Goal: Task Accomplishment & Management: Complete application form

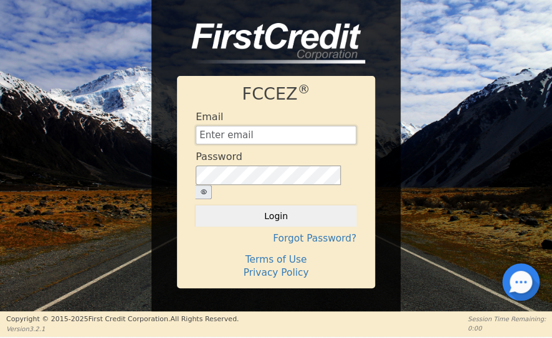
click at [289, 143] on input "text" at bounding box center [275, 135] width 161 height 19
type input "[EMAIL_ADDRESS][DOMAIN_NAME]"
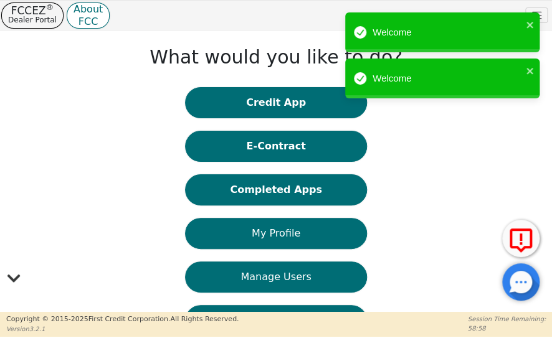
click at [288, 106] on button "Credit App" at bounding box center [275, 102] width 181 height 31
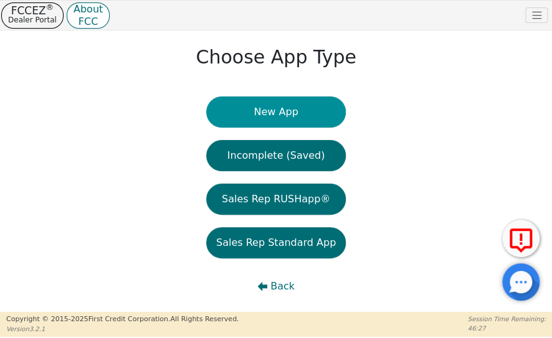
click at [272, 110] on button "New App" at bounding box center [275, 111] width 139 height 31
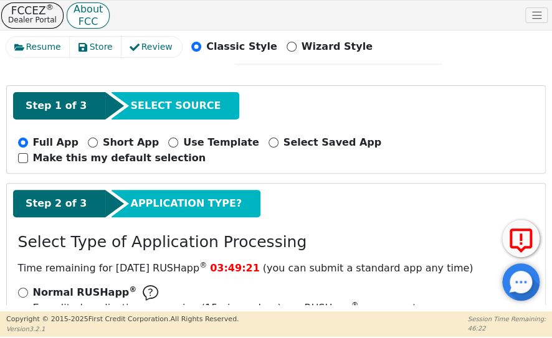
scroll to position [125, 0]
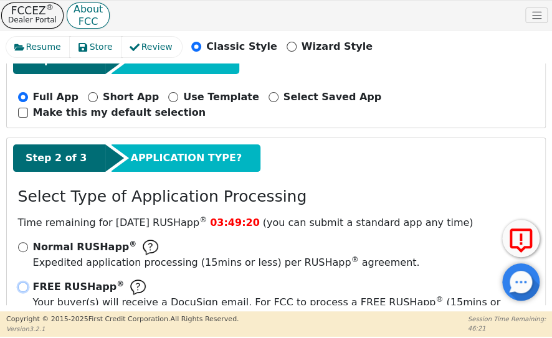
click at [19, 282] on input "FREE RUSHapp ® Your buyer(s) will receive a DocuSign email. For FCC to process …" at bounding box center [23, 287] width 10 height 10
radio input "true"
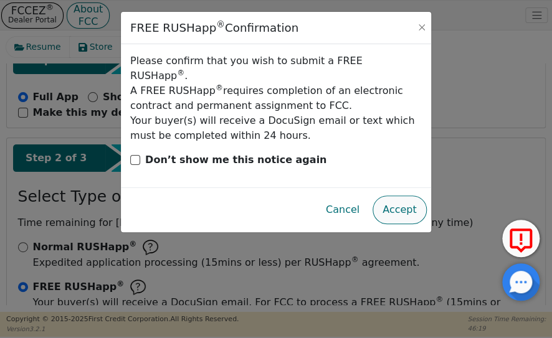
click at [409, 195] on button "Accept" at bounding box center [399, 209] width 54 height 29
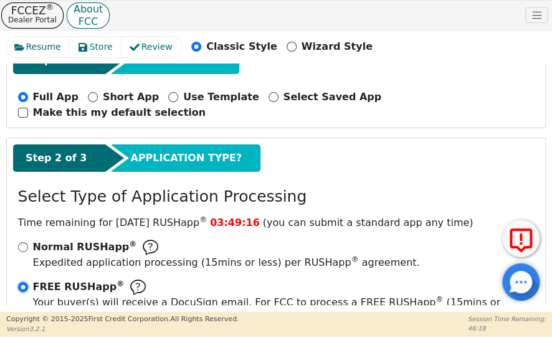
scroll to position [319, 0]
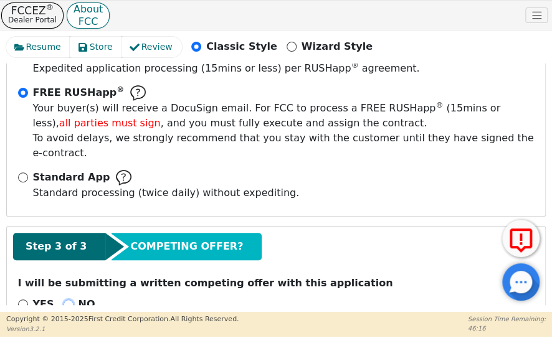
click at [64, 299] on input "NO" at bounding box center [69, 304] width 10 height 10
radio input "true"
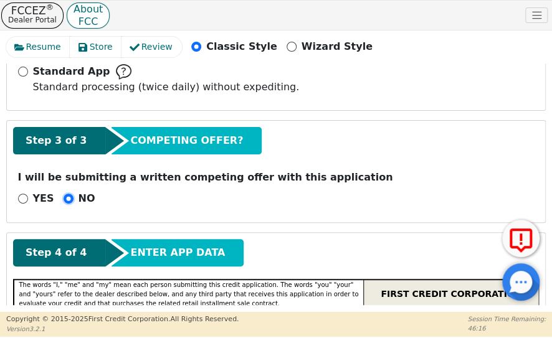
scroll to position [568, 0]
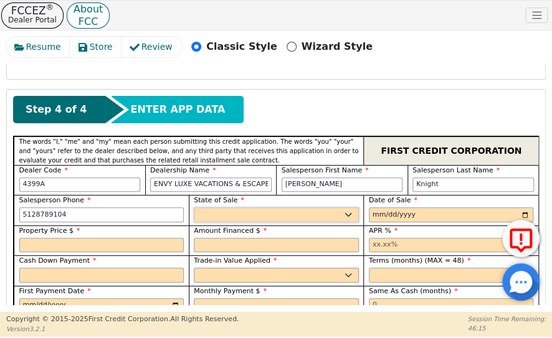
click at [266, 207] on select "AK AL AR AZ CA CO CT DC DE FL [GEOGRAPHIC_DATA] HI IA ID IL IN KS [GEOGRAPHIC_D…" at bounding box center [276, 214] width 165 height 15
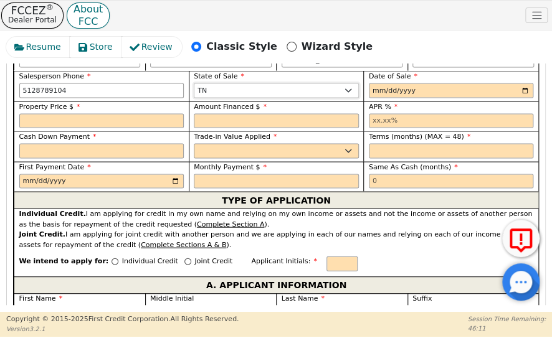
scroll to position [506, 0]
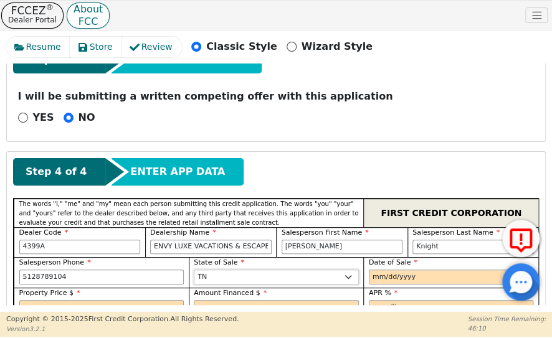
click at [253, 270] on select "AK AL AR AZ CA CO CT DC DE FL [GEOGRAPHIC_DATA] HI IA ID IL IN KS [GEOGRAPHIC_D…" at bounding box center [276, 277] width 165 height 15
select select "[GEOGRAPHIC_DATA]"
click at [194, 270] on select "AK AL AR AZ CA CO CT DC DE FL [GEOGRAPHIC_DATA] HI IA ID IL IN KS [GEOGRAPHIC_D…" at bounding box center [276, 277] width 165 height 15
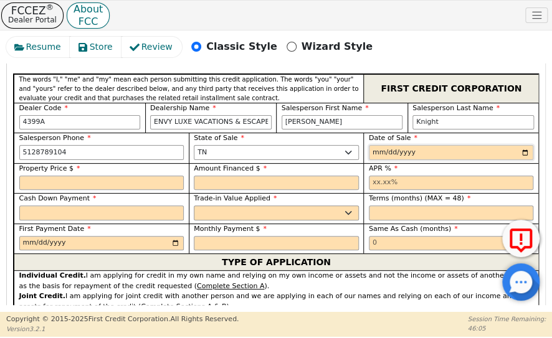
click at [521, 145] on input "date" at bounding box center [451, 152] width 165 height 15
type input "[DATE]"
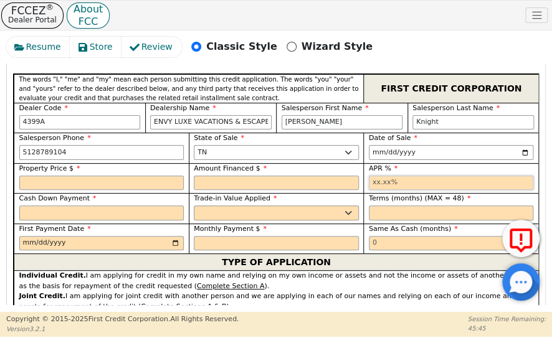
click at [400, 176] on input "text" at bounding box center [451, 183] width 165 height 15
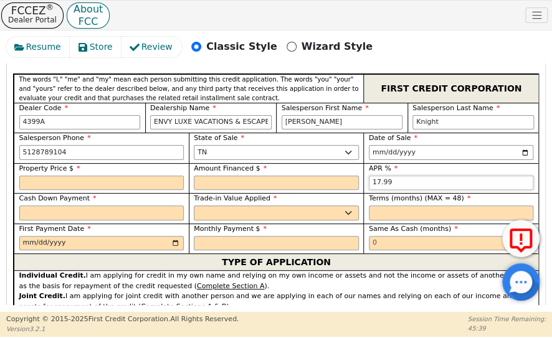
type input "17.99"
click at [375, 205] on input "text" at bounding box center [451, 212] width 165 height 15
type input "8"
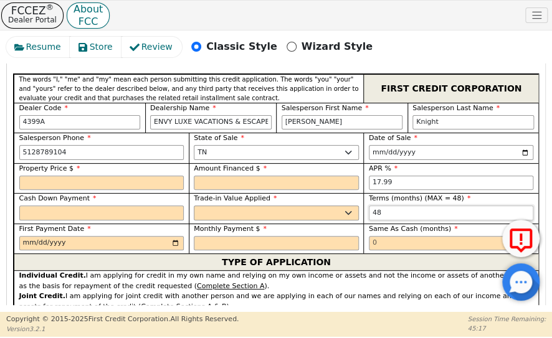
type input "48"
click at [224, 205] on select "Yes No" at bounding box center [276, 212] width 165 height 15
select select "n"
click at [194, 205] on select "Yes No" at bounding box center [276, 212] width 165 height 15
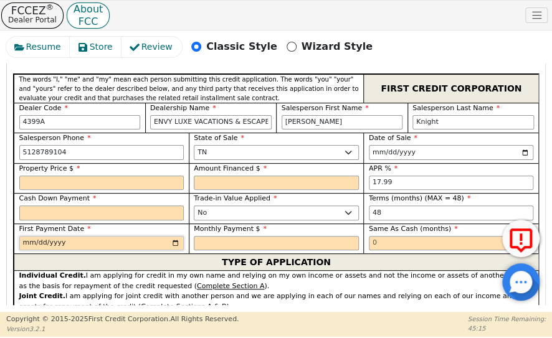
click at [171, 236] on input "date" at bounding box center [101, 243] width 165 height 15
click at [172, 236] on input "date" at bounding box center [101, 243] width 165 height 15
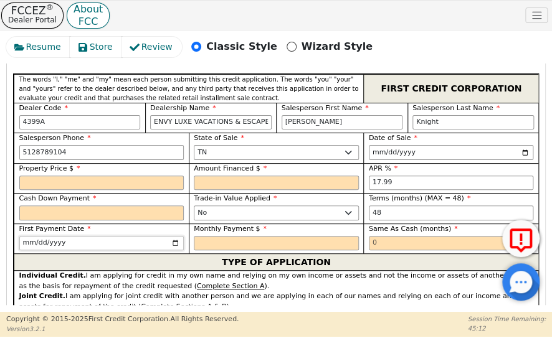
type input "[DATE]"
click at [157, 176] on input "text" at bounding box center [101, 183] width 165 height 15
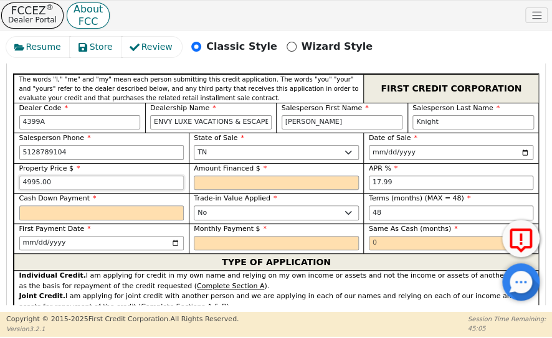
type input "4995.00"
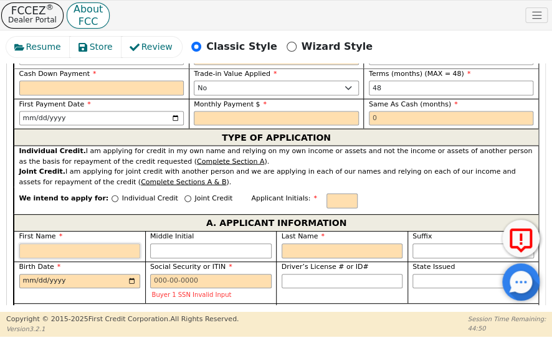
click at [122, 243] on input "First Name" at bounding box center [79, 250] width 121 height 15
paste input "[PERSON_NAME]"
type input "[PERSON_NAME]"
type input "W"
type input "[PERSON_NAME]"
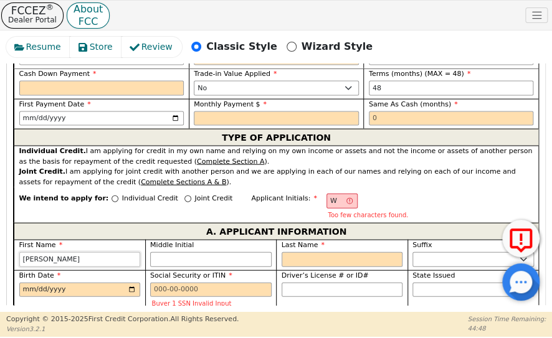
type input "[PERSON_NAME]"
click at [205, 252] on input "Middle Initial" at bounding box center [210, 259] width 121 height 15
type input "E"
type input "WE"
type input "[PERSON_NAME]"
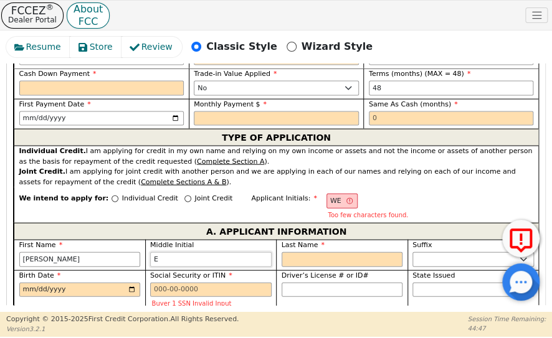
type input "E"
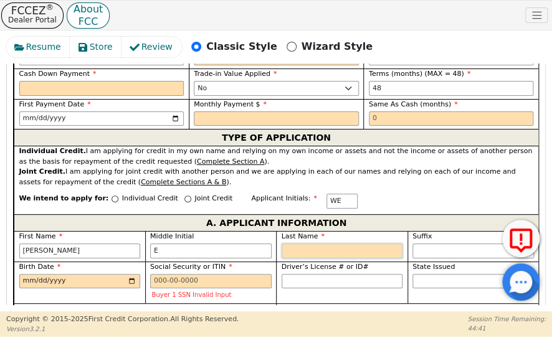
click at [363, 243] on input "Last Name" at bounding box center [341, 250] width 121 height 15
paste input "[PERSON_NAME]"
type input "WER"
type input "[PERSON_NAME]"
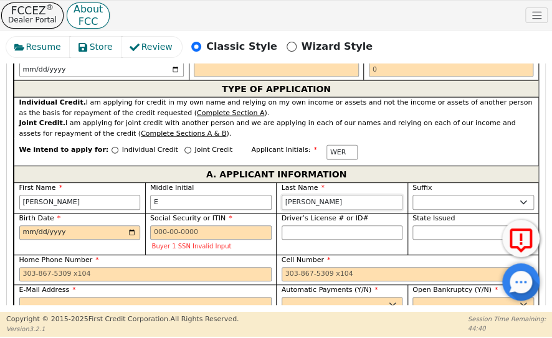
scroll to position [879, 0]
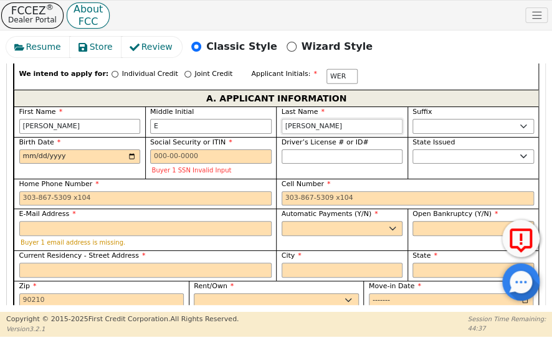
type input "[PERSON_NAME]"
click at [118, 149] on input "Birth Date" at bounding box center [79, 156] width 121 height 15
click at [128, 151] on span at bounding box center [133, 156] width 10 height 10
click at [125, 149] on input "Birth Date" at bounding box center [79, 156] width 121 height 15
click at [31, 149] on input "Birth Date" at bounding box center [79, 156] width 121 height 15
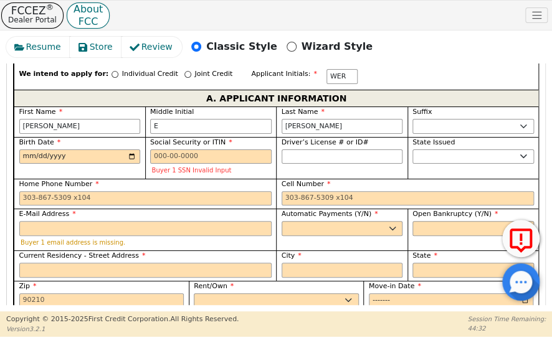
click at [128, 151] on span at bounding box center [133, 156] width 10 height 10
click at [127, 149] on input "Birth Date" at bounding box center [79, 156] width 121 height 15
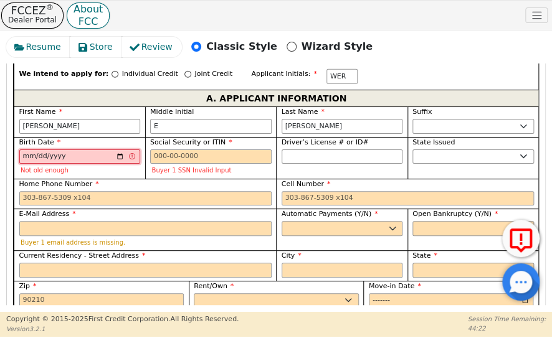
click at [50, 149] on input "[DATE]" at bounding box center [79, 156] width 121 height 15
type input "[DATE]"
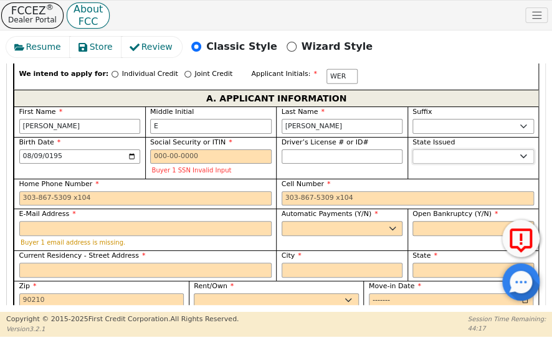
click at [438, 149] on select "AK AL AR AZ CA CO CT DC DE FL [GEOGRAPHIC_DATA] HI IA ID IL IN KS [GEOGRAPHIC_D…" at bounding box center [472, 156] width 121 height 15
select select "[GEOGRAPHIC_DATA]"
click at [433, 149] on select "AK AL AR AZ CA CO CT DC DE FL [GEOGRAPHIC_DATA] HI IA ID IL IN KS [GEOGRAPHIC_D…" at bounding box center [472, 156] width 121 height 15
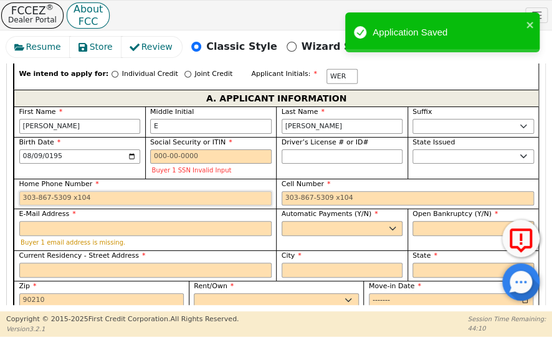
click at [249, 191] on input "Home Phone Number" at bounding box center [145, 198] width 252 height 15
click at [486, 191] on input "Cell Number" at bounding box center [407, 198] width 252 height 15
paste input "[PHONE_NUMBER]"
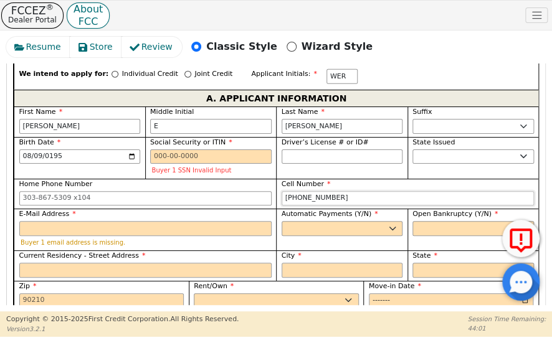
type input "[PHONE_NUMBER]"
click at [210, 221] on input "E-Mail Address" at bounding box center [145, 228] width 252 height 15
paste input "[EMAIL_ADDRESS][DOMAIN_NAME]"
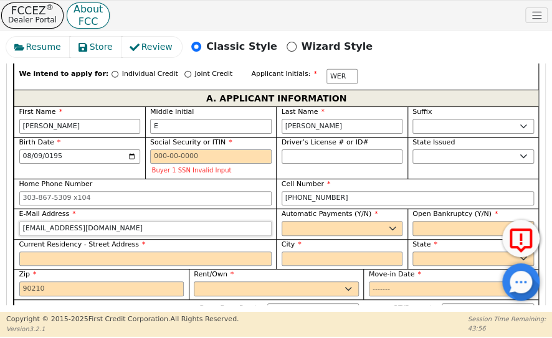
type input "[EMAIL_ADDRESS][DOMAIN_NAME]"
click at [306, 221] on select "Yes No" at bounding box center [341, 228] width 121 height 15
select select "y"
click at [281, 221] on select "Yes No" at bounding box center [341, 228] width 121 height 15
type input "[PERSON_NAME]"
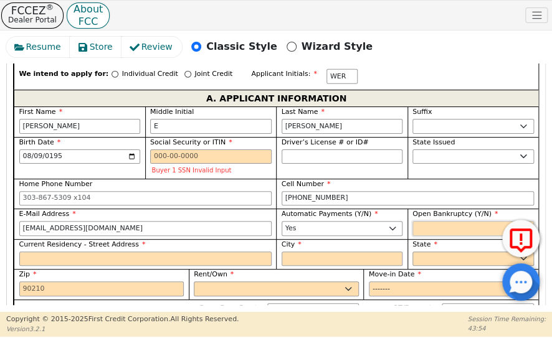
click at [454, 221] on select "Yes No" at bounding box center [472, 228] width 121 height 15
select select "n"
click at [412, 221] on select "Yes No" at bounding box center [472, 228] width 121 height 15
click at [201, 252] on input "Current Residency - Street Address" at bounding box center [145, 259] width 252 height 15
paste input "[STREET_ADDRESS]"
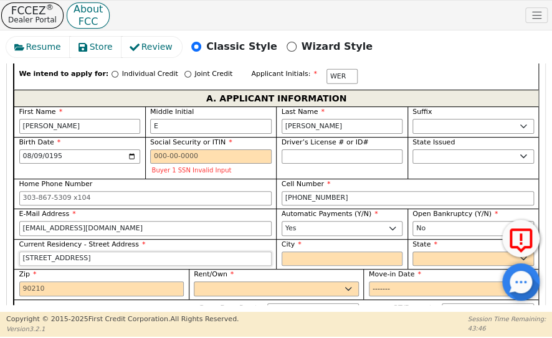
type input "[STREET_ADDRESS]"
click at [381, 252] on input "City" at bounding box center [341, 259] width 121 height 15
paste input "[GEOGRAPHIC_DATA]"
type input "[GEOGRAPHIC_DATA]"
click at [457, 252] on select "AK AL AR AZ CA CO CT DC DE FL [GEOGRAPHIC_DATA] HI IA ID IL IN KS [GEOGRAPHIC_D…" at bounding box center [472, 259] width 121 height 15
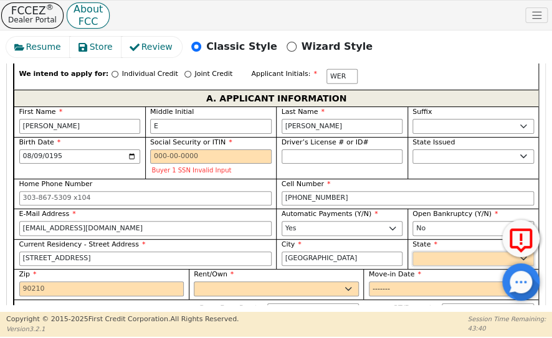
select select "[GEOGRAPHIC_DATA]"
click at [457, 252] on select "AK AL AR AZ CA CO CT DC DE FL [GEOGRAPHIC_DATA] HI IA ID IL IN KS [GEOGRAPHIC_D…" at bounding box center [472, 259] width 121 height 15
click at [147, 281] on input "Zip" at bounding box center [101, 288] width 165 height 15
paste input "78613"
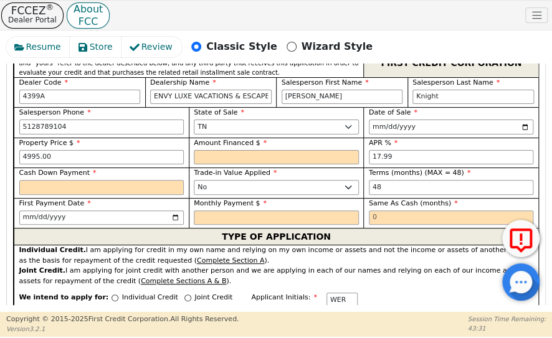
scroll to position [692, 0]
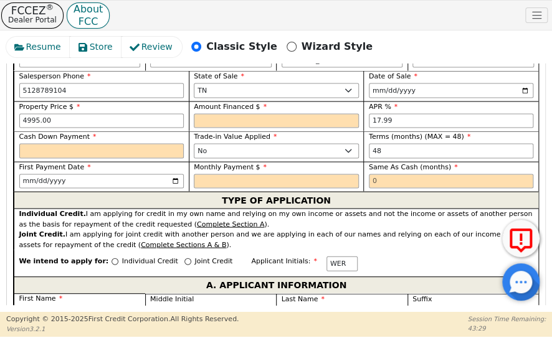
type input "78613"
click at [184, 258] on input "Joint Credit" at bounding box center [187, 261] width 7 height 7
radio input "true"
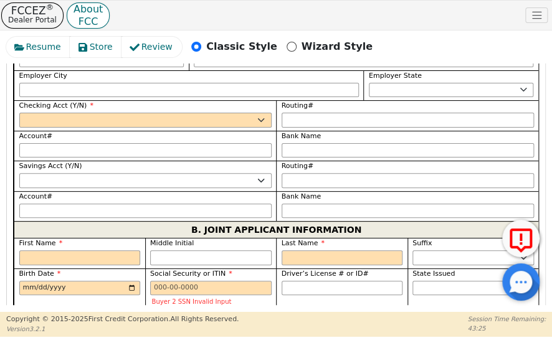
scroll to position [1315, 0]
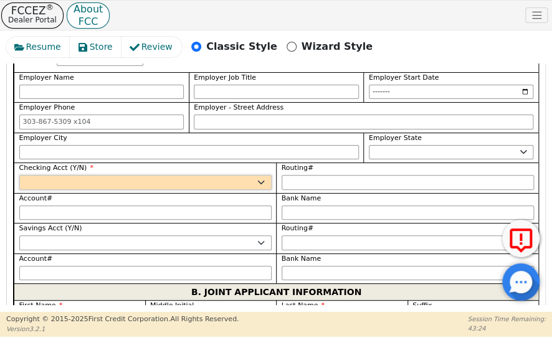
click at [209, 175] on select "Yes No" at bounding box center [145, 182] width 252 height 15
select select "y"
click at [19, 175] on select "Yes No" at bounding box center [145, 182] width 252 height 15
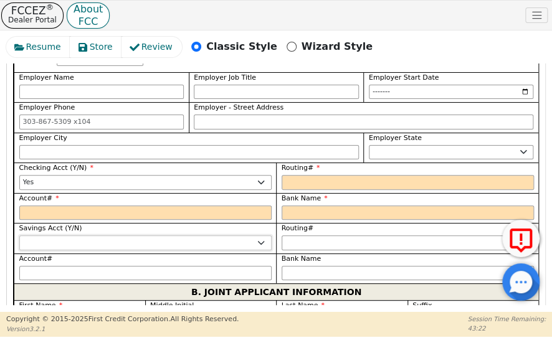
click at [204, 235] on select "Yes No" at bounding box center [145, 242] width 252 height 15
select select "n"
click at [19, 235] on select "Yes No" at bounding box center [145, 242] width 252 height 15
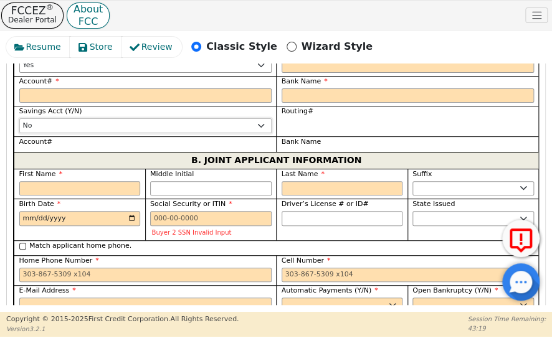
scroll to position [1439, 0]
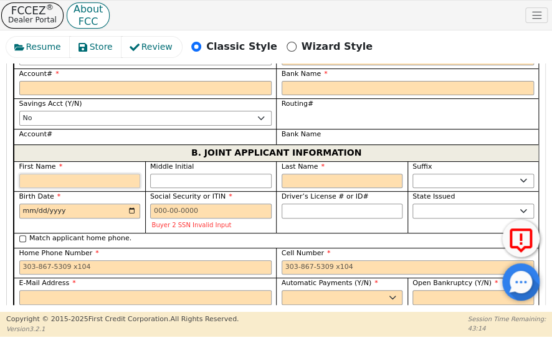
click at [129, 174] on input "First Name" at bounding box center [79, 181] width 121 height 15
paste input "[PERSON_NAME]"
type input "[PERSON_NAME]"
type input "A"
type input "[PERSON_NAME]"
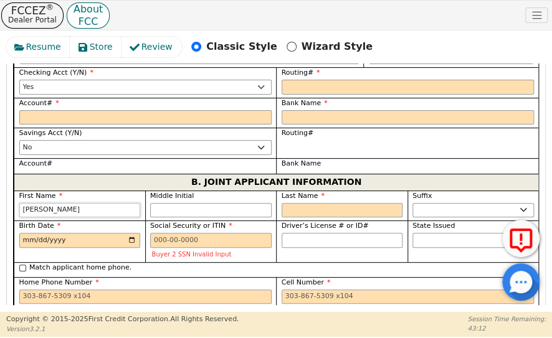
scroll to position [1449, 0]
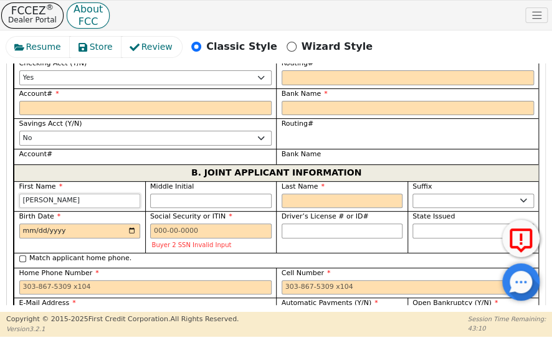
type input "[PERSON_NAME]"
click at [246, 194] on input "Middle Initial" at bounding box center [210, 201] width 121 height 15
type input "M"
type input "AM"
type input "[PERSON_NAME]"
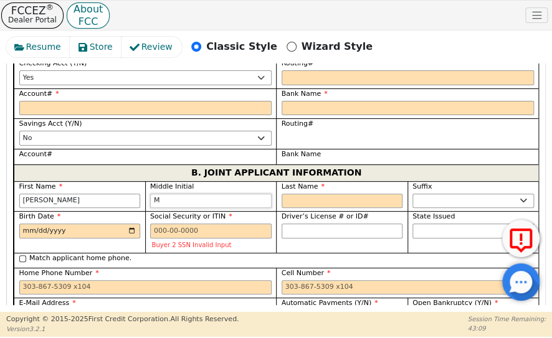
type input "M"
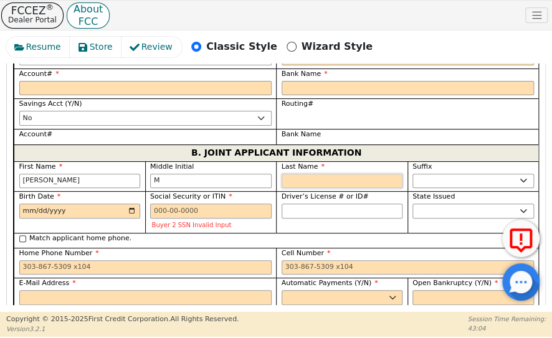
click at [367, 174] on input "Last Name" at bounding box center [341, 181] width 121 height 15
paste input "[PERSON_NAME]"
type input "[PERSON_NAME]"
type input "AMR"
type input "[PERSON_NAME]"
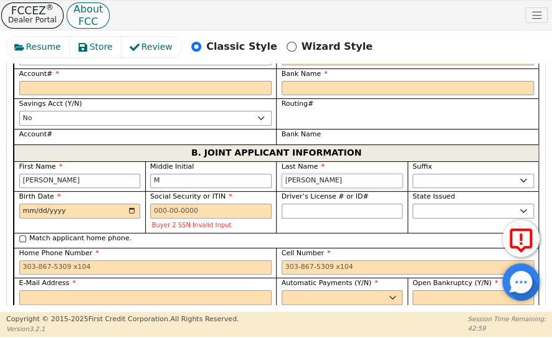
type input "[PERSON_NAME]"
click at [128, 204] on input "Birth Date" at bounding box center [79, 211] width 121 height 15
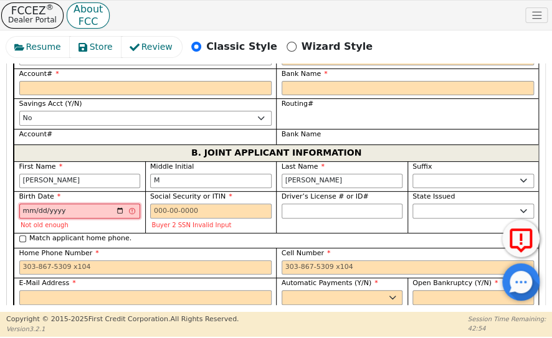
click at [52, 204] on input "[DATE]" at bounding box center [79, 211] width 121 height 15
type input "0195-10-03"
type input "[DATE]"
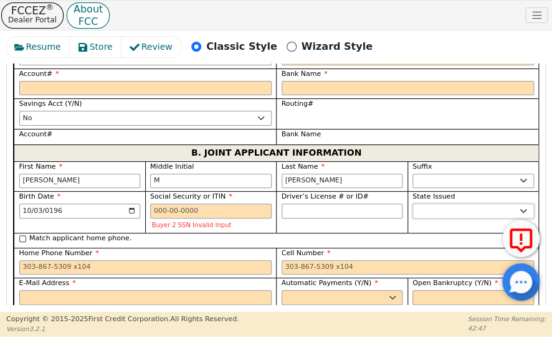
click at [417, 204] on select "AK AL AR AZ CA CO CT DC DE FL [GEOGRAPHIC_DATA] HI IA ID IL IN KS [GEOGRAPHIC_D…" at bounding box center [472, 211] width 121 height 15
select select "[GEOGRAPHIC_DATA]"
click at [417, 204] on select "AK AL AR AZ CA CO CT DC DE FL [GEOGRAPHIC_DATA] HI IA ID IL IN KS [GEOGRAPHIC_D…" at bounding box center [472, 211] width 121 height 15
click at [359, 260] on input "Cell Number" at bounding box center [407, 267] width 252 height 15
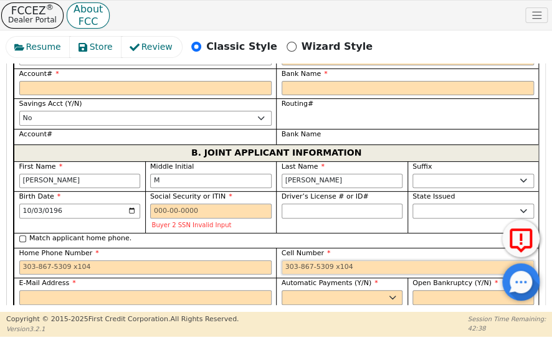
paste input "[PHONE_NUMBER]"
type input "[PHONE_NUMBER]"
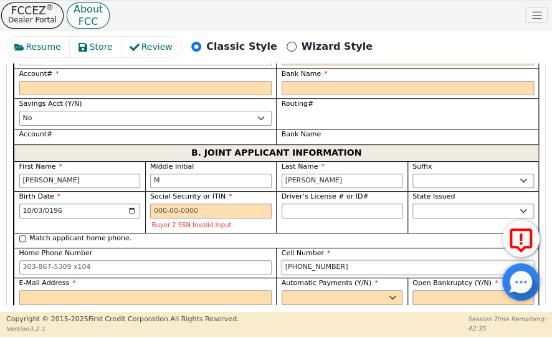
drag, startPoint x: 333, startPoint y: 232, endPoint x: 252, endPoint y: 235, distance: 81.6
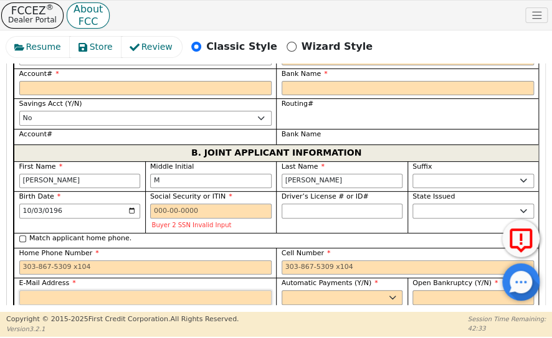
click at [222, 290] on input "E-Mail Address" at bounding box center [145, 297] width 252 height 15
click at [385, 290] on select "Yes No" at bounding box center [341, 297] width 121 height 15
select select "y"
click at [281, 290] on select "Yes No" at bounding box center [341, 297] width 121 height 15
type input "[PERSON_NAME]"
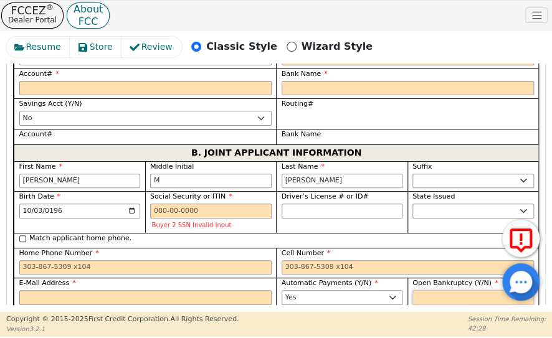
click at [418, 290] on select "Yes No" at bounding box center [472, 297] width 121 height 15
select select "n"
click at [412, 290] on select "Yes No" at bounding box center [472, 297] width 121 height 15
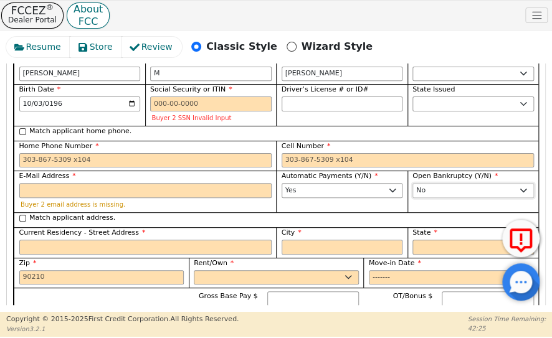
scroll to position [1564, 0]
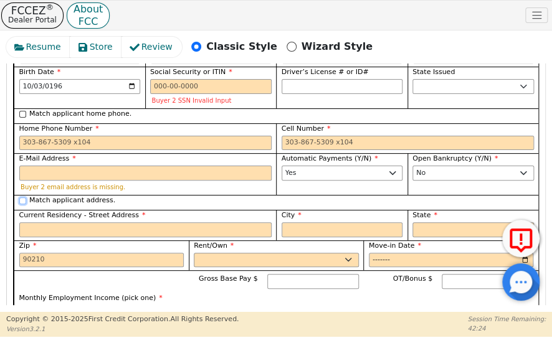
click at [19, 197] on input "Match applicant address." at bounding box center [22, 200] width 7 height 7
checkbox input "true"
type input "[STREET_ADDRESS]"
type input "[GEOGRAPHIC_DATA]"
select select "[GEOGRAPHIC_DATA]"
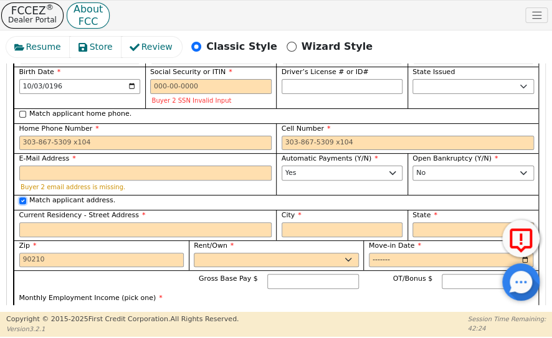
type input "78613"
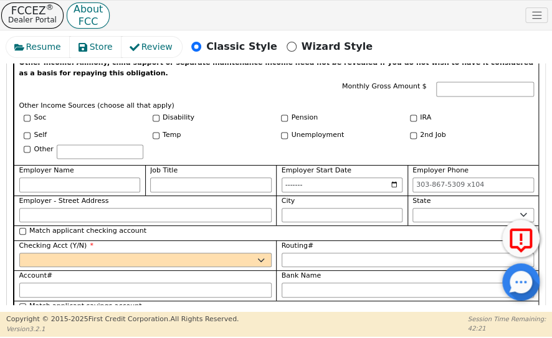
scroll to position [1875, 0]
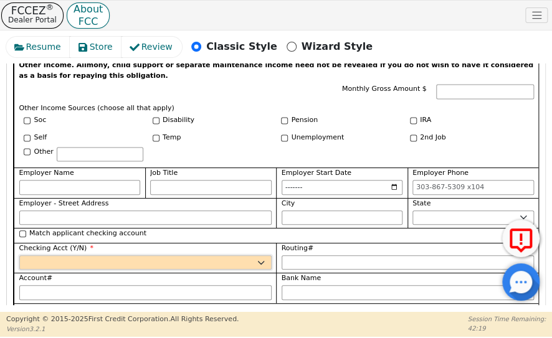
click at [172, 255] on select "Yes No" at bounding box center [145, 262] width 252 height 15
select select "y"
click at [19, 255] on select "Yes No" at bounding box center [145, 262] width 252 height 15
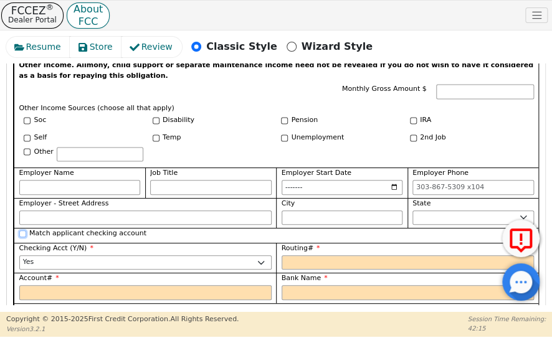
click at [22, 230] on input "Match applicant checking account" at bounding box center [22, 233] width 7 height 7
checkbox input "true"
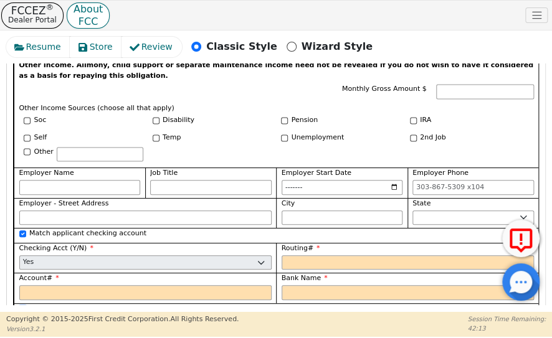
click at [21, 306] on input "Match applicant savings account" at bounding box center [22, 309] width 7 height 7
checkbox input "true"
select select "n"
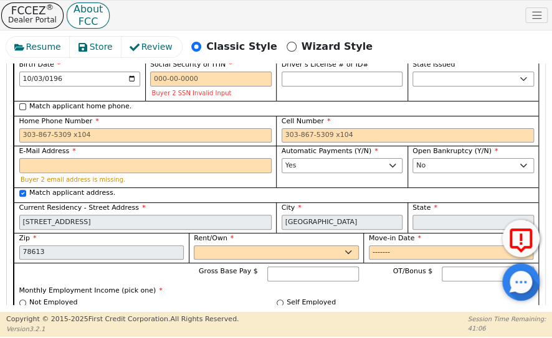
scroll to position [1502, 0]
